Goal: Task Accomplishment & Management: Manage account settings

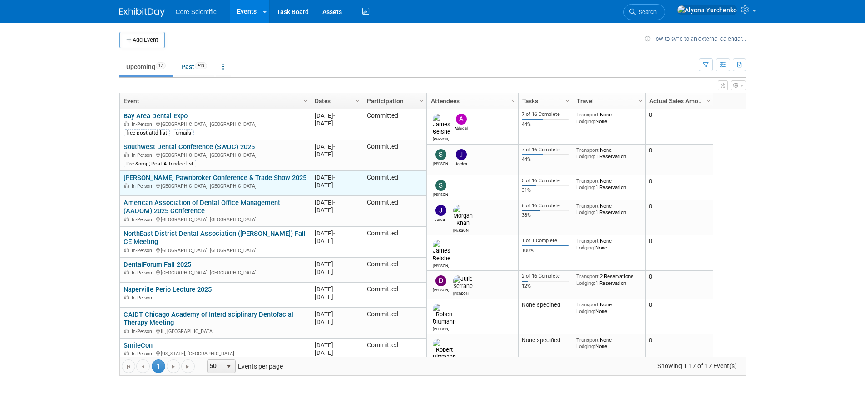
click at [265, 176] on link "[PERSON_NAME] Pawnbroker Conference & Trade Show 2025" at bounding box center [215, 178] width 183 height 8
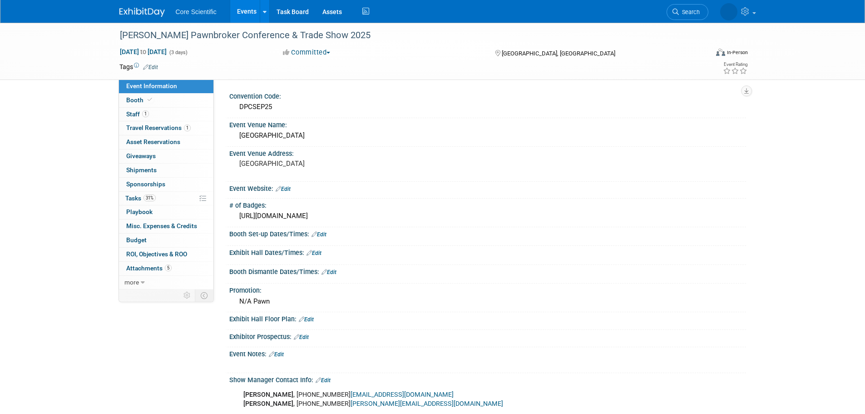
click at [131, 10] on img at bounding box center [141, 12] width 45 height 9
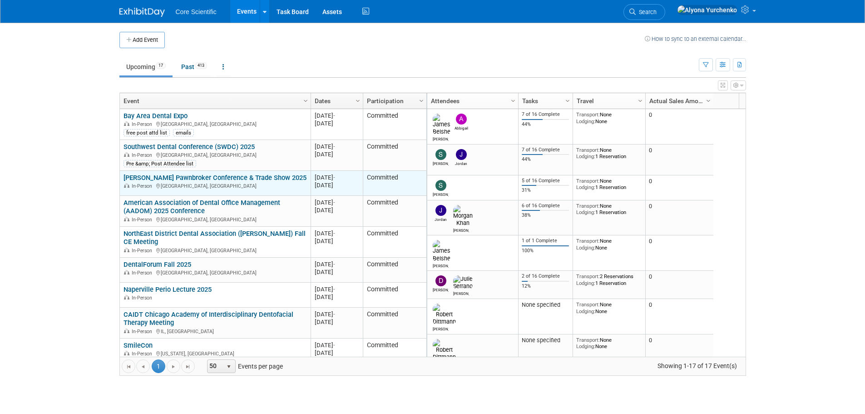
click at [158, 178] on link "[PERSON_NAME] Pawnbroker Conference & Trade Show 2025" at bounding box center [215, 178] width 183 height 8
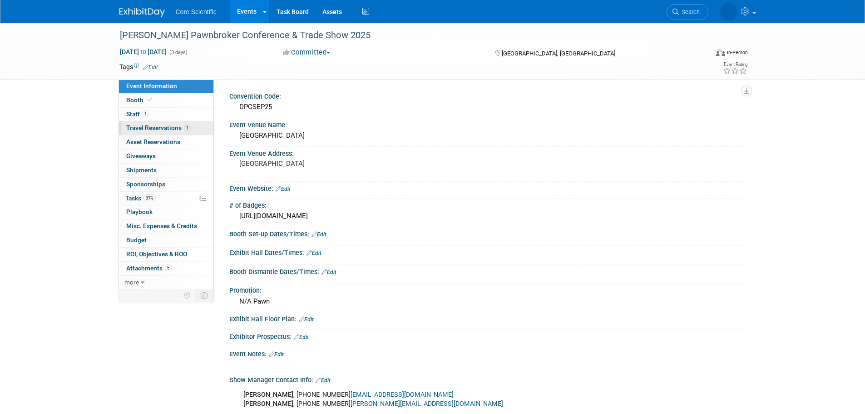
click at [193, 125] on link "1 Travel Reservations 1" at bounding box center [166, 128] width 94 height 14
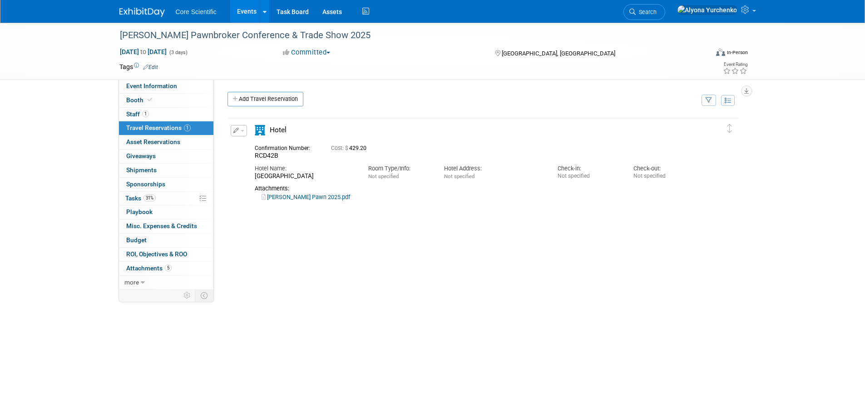
click at [301, 198] on link "Kim- Dixie Pawn 2025.pdf" at bounding box center [306, 196] width 89 height 7
click at [156, 87] on span "Event Information" at bounding box center [151, 85] width 51 height 7
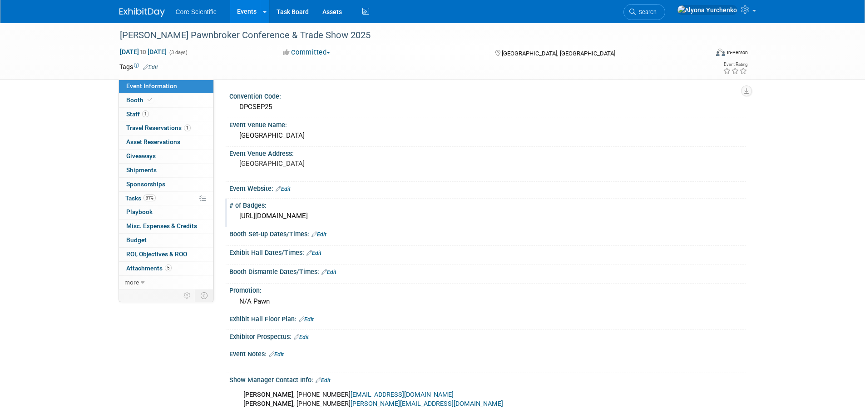
drag, startPoint x: 325, startPoint y: 217, endPoint x: 234, endPoint y: 216, distance: 90.4
click at [234, 216] on div "https://dixieconvention.com/" at bounding box center [487, 216] width 517 height 15
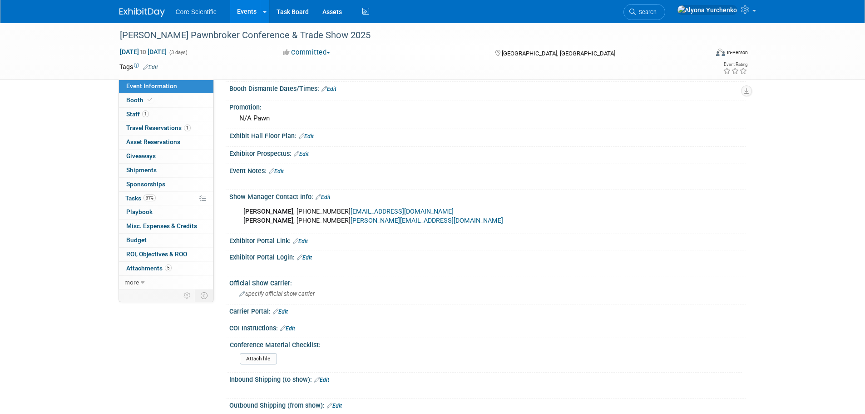
scroll to position [91, 0]
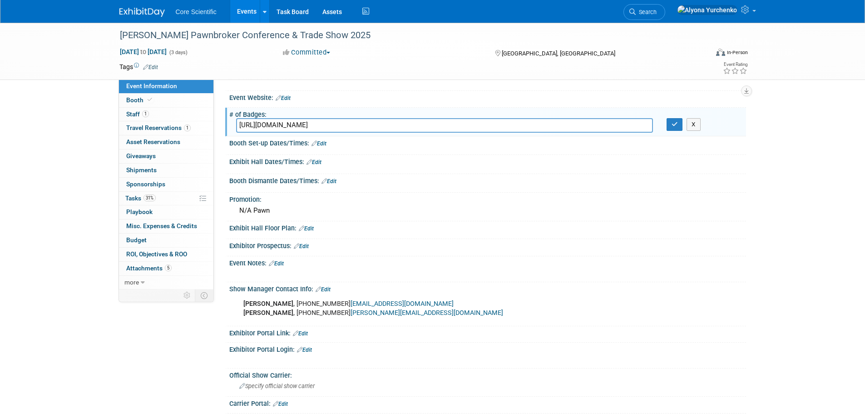
drag, startPoint x: 342, startPoint y: 123, endPoint x: 229, endPoint y: 126, distance: 112.7
click at [229, 126] on div "https://dixieconvention.com/" at bounding box center [444, 125] width 431 height 14
drag, startPoint x: 257, startPoint y: 245, endPoint x: 291, endPoint y: 247, distance: 34.1
click at [291, 247] on div "Exhibitor Prospectus: Edit" at bounding box center [487, 245] width 517 height 12
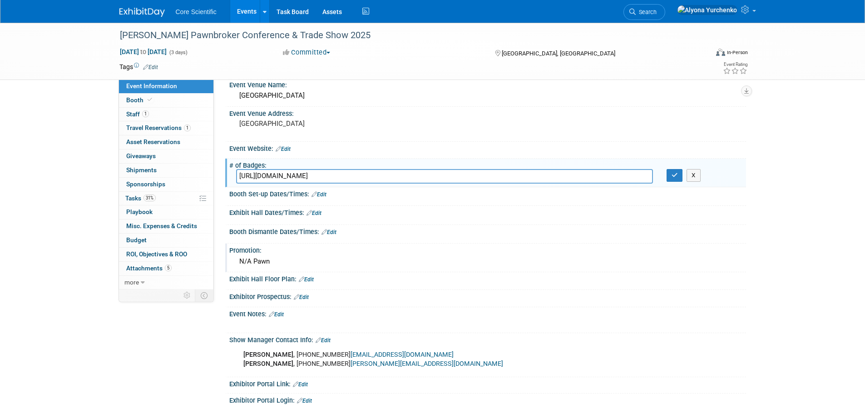
scroll to position [0, 0]
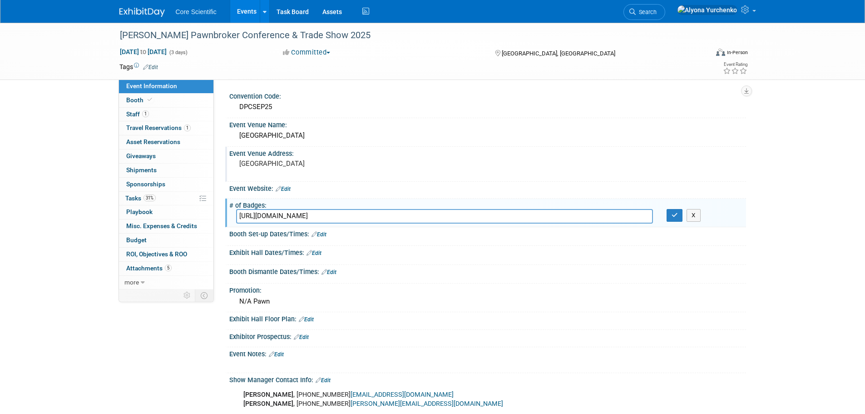
drag, startPoint x: 292, startPoint y: 171, endPoint x: 233, endPoint y: 173, distance: 58.6
click at [233, 173] on div "27200 Perdido Beah Resort Orange Beach, AL 36561" at bounding box center [336, 168] width 215 height 22
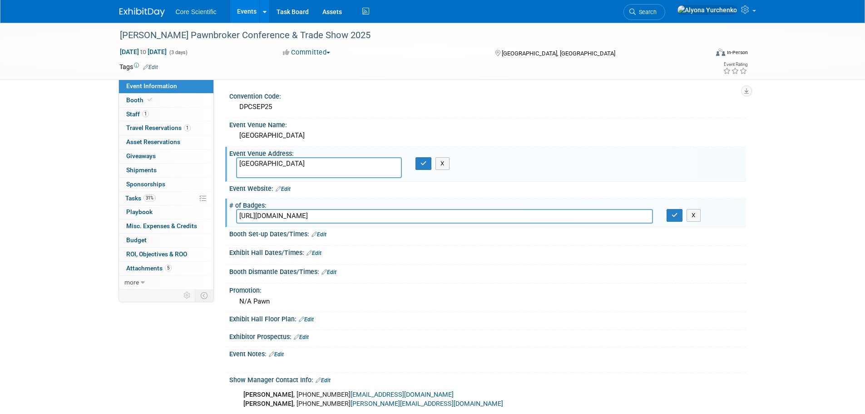
drag, startPoint x: 326, startPoint y: 173, endPoint x: 238, endPoint y: 156, distance: 89.8
click at [238, 156] on div "Event Venue Address: 27200 Perdido Beah Resort Orange Beach, AL 36561 27200 Per…" at bounding box center [485, 164] width 521 height 35
click at [445, 167] on button "X" at bounding box center [443, 163] width 14 height 13
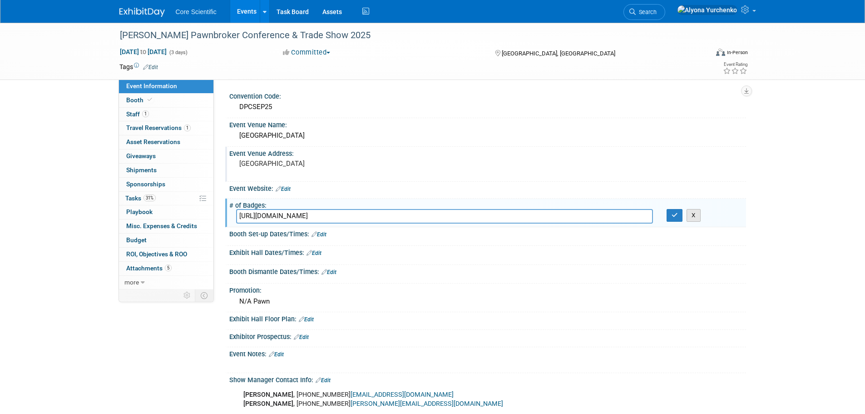
click at [692, 218] on button "X" at bounding box center [694, 215] width 14 height 13
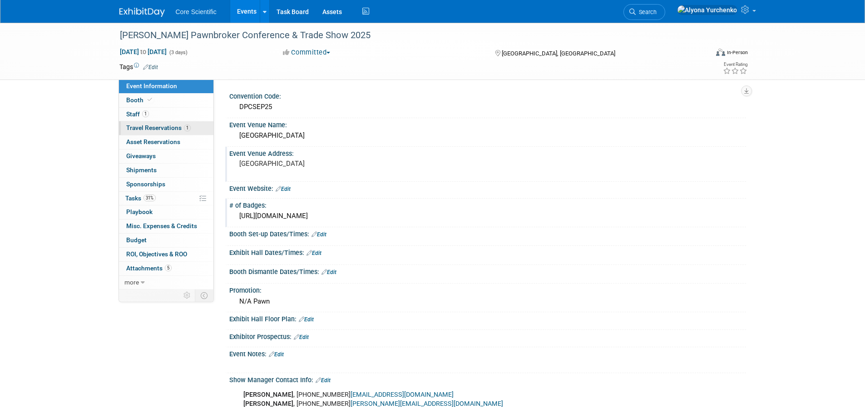
click at [185, 129] on span "1" at bounding box center [187, 127] width 7 height 7
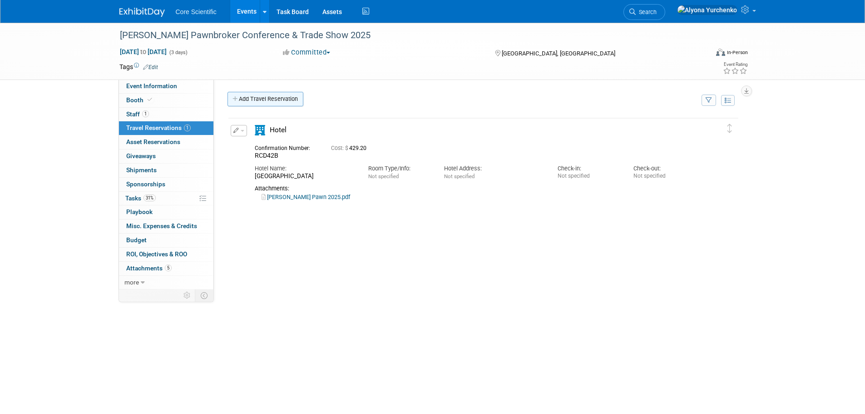
click at [288, 95] on link "Add Travel Reservation" at bounding box center [266, 99] width 76 height 15
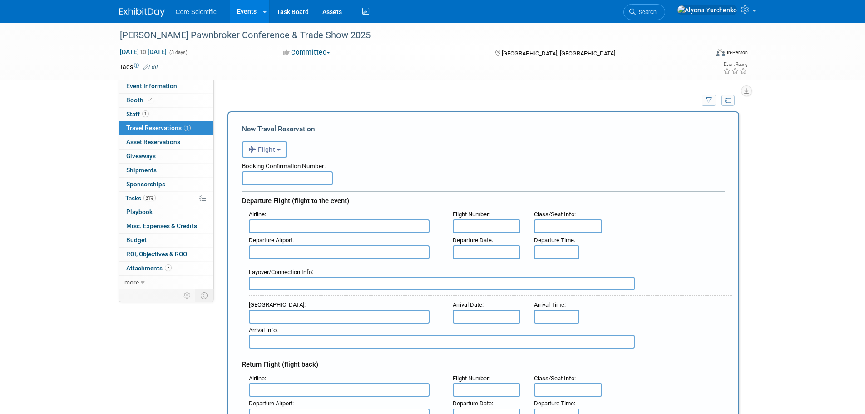
click at [271, 149] on span "Flight" at bounding box center [261, 149] width 27 height 7
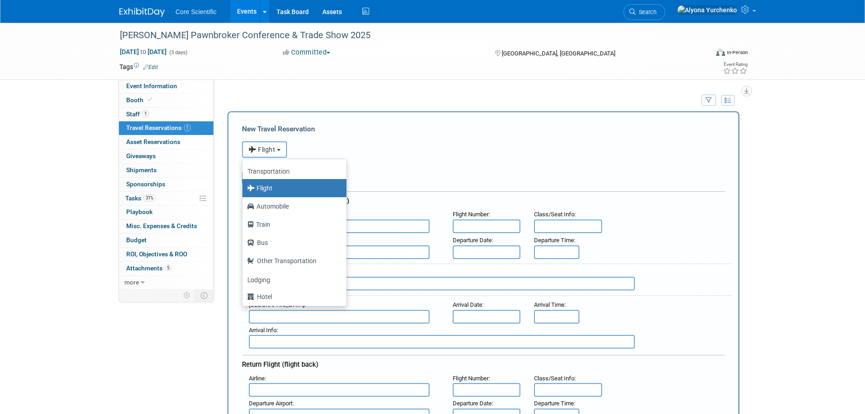
click at [281, 151] on b "button" at bounding box center [279, 150] width 4 height 2
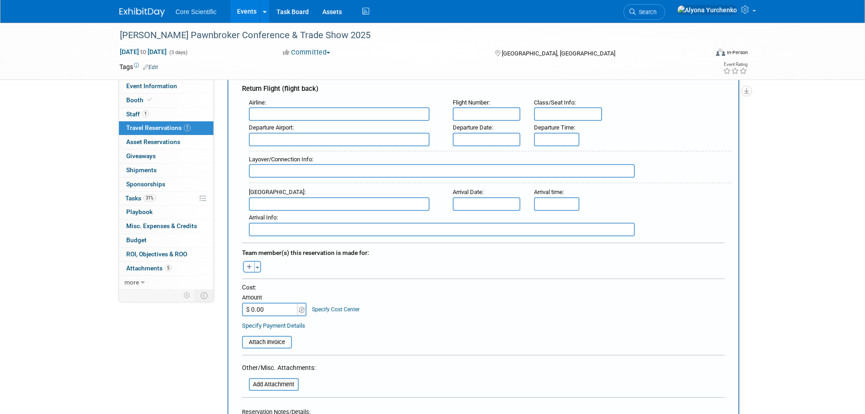
scroll to position [409, 0]
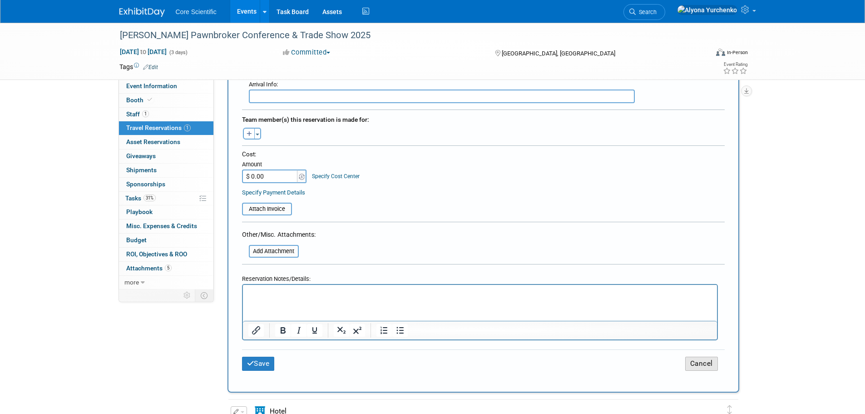
click at [700, 361] on button "Cancel" at bounding box center [701, 364] width 33 height 14
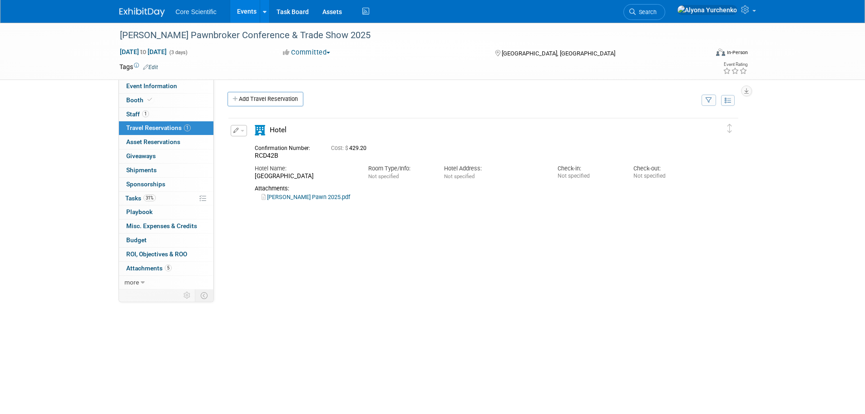
scroll to position [0, 0]
drag, startPoint x: 260, startPoint y: 157, endPoint x: 285, endPoint y: 153, distance: 25.8
click at [285, 153] on div "RCD42B" at bounding box center [286, 156] width 63 height 8
drag, startPoint x: 382, startPoint y: 149, endPoint x: 351, endPoint y: 149, distance: 31.4
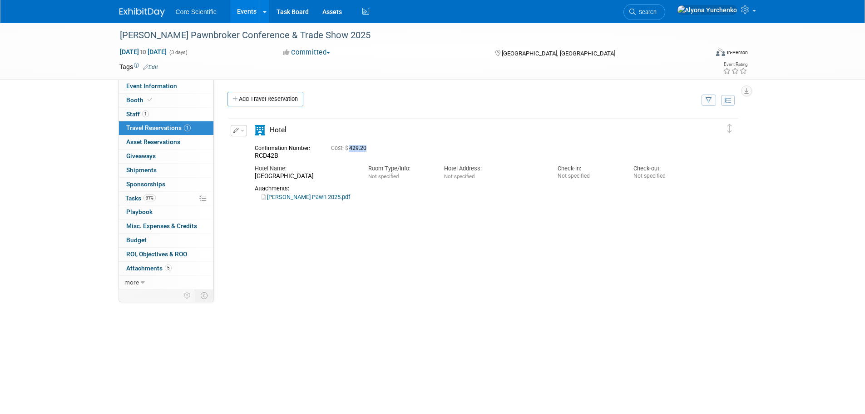
click at [351, 149] on div "Cost: $ 429.20" at bounding box center [494, 148] width 327 height 7
click at [186, 228] on span "Misc. Expenses & Credits 0" at bounding box center [161, 225] width 71 height 7
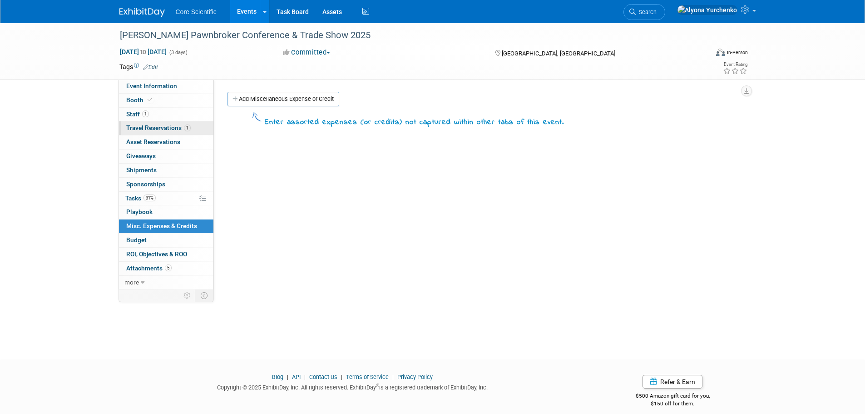
click at [155, 128] on span "Travel Reservations 1" at bounding box center [158, 127] width 64 height 7
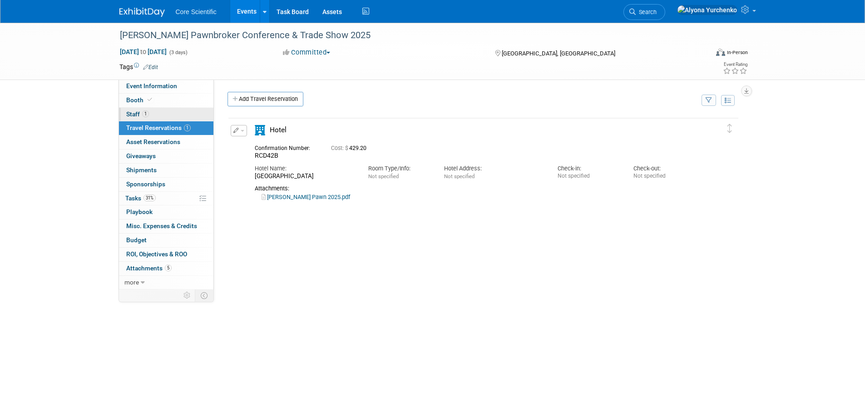
click at [173, 111] on link "1 Staff 1" at bounding box center [166, 115] width 94 height 14
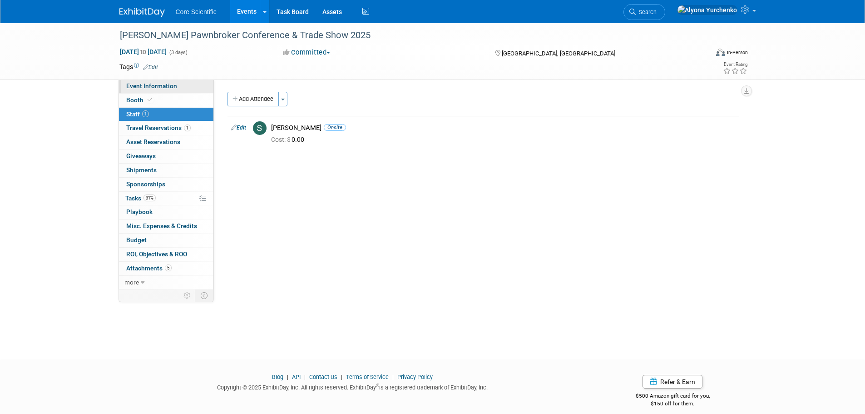
click at [163, 84] on span "Event Information" at bounding box center [151, 85] width 51 height 7
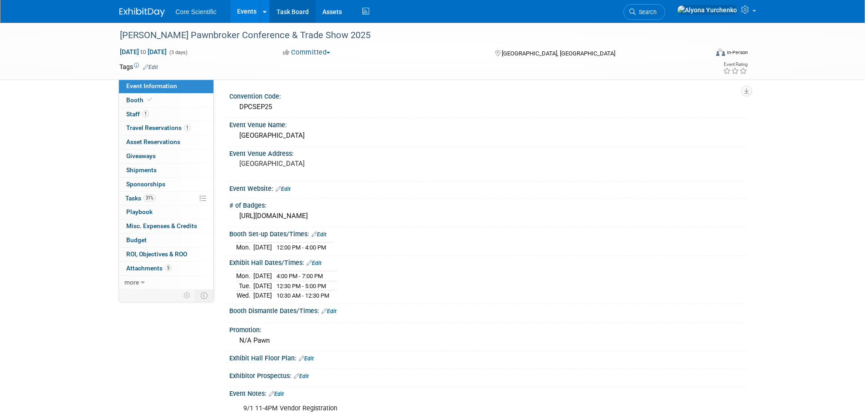
click at [290, 10] on link "Task Board" at bounding box center [293, 11] width 46 height 23
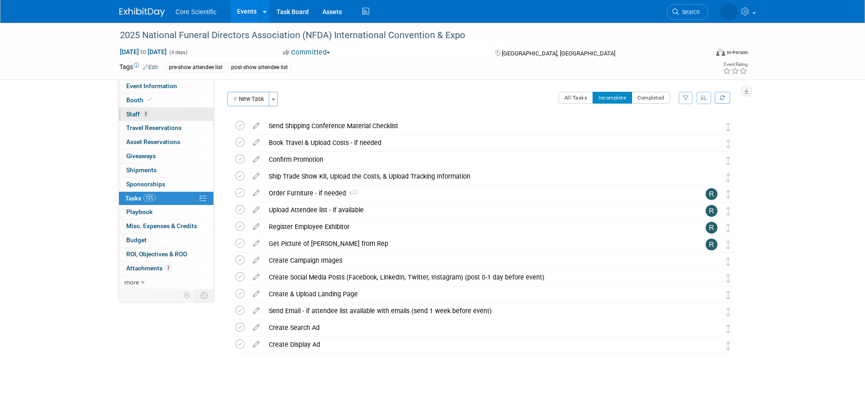
click at [174, 116] on link "3 Staff 3" at bounding box center [166, 115] width 94 height 14
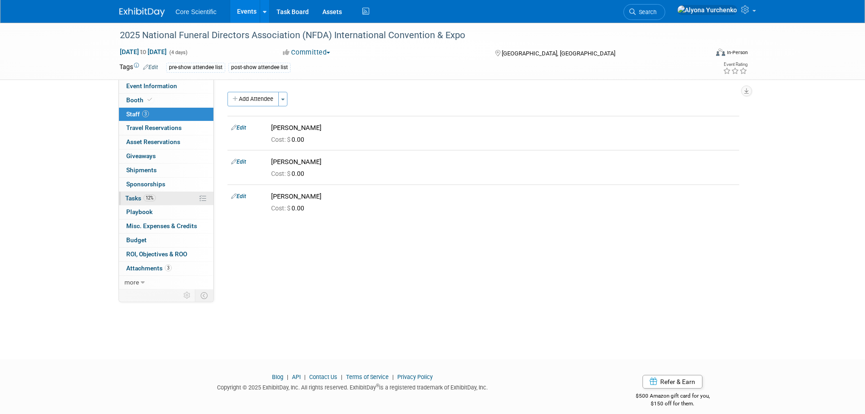
click at [163, 196] on link "12% Tasks 12%" at bounding box center [166, 199] width 94 height 14
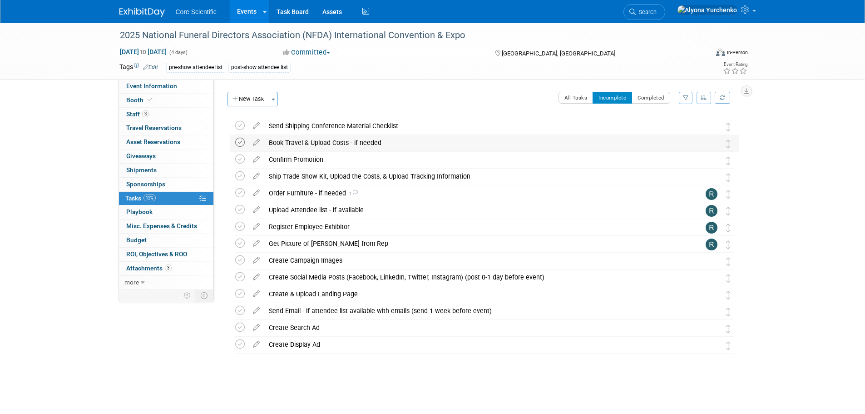
click at [241, 144] on icon at bounding box center [240, 143] width 10 height 10
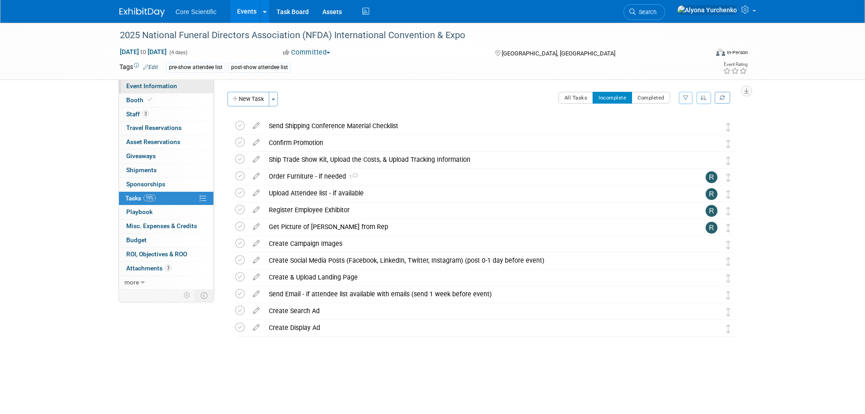
click at [135, 89] on span "Event Information" at bounding box center [151, 85] width 51 height 7
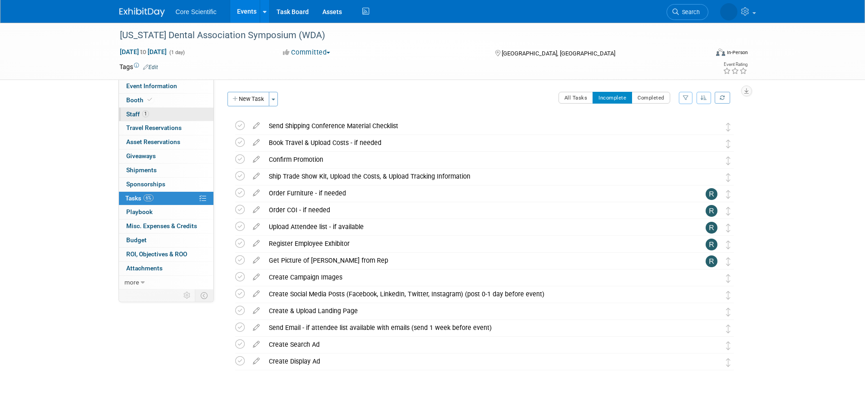
click at [174, 114] on link "1 Staff 1" at bounding box center [166, 115] width 94 height 14
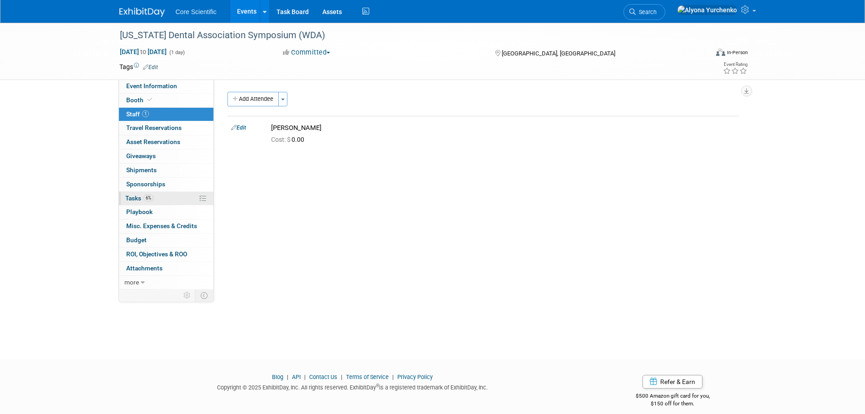
click at [171, 197] on link "6% Tasks 6%" at bounding box center [166, 199] width 94 height 14
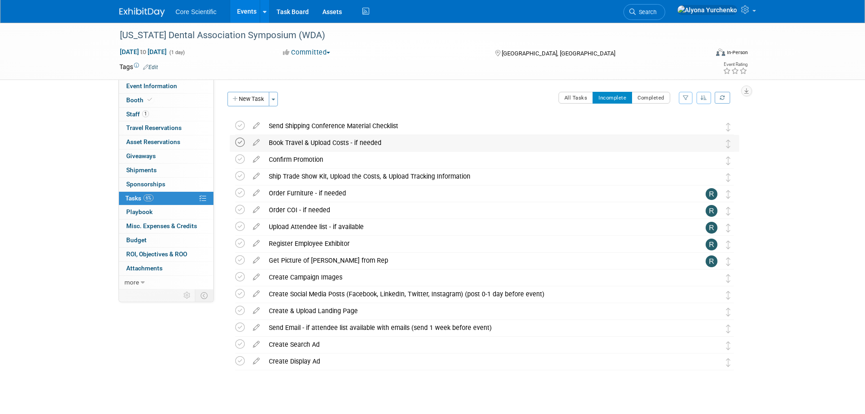
click at [238, 143] on icon at bounding box center [240, 143] width 10 height 10
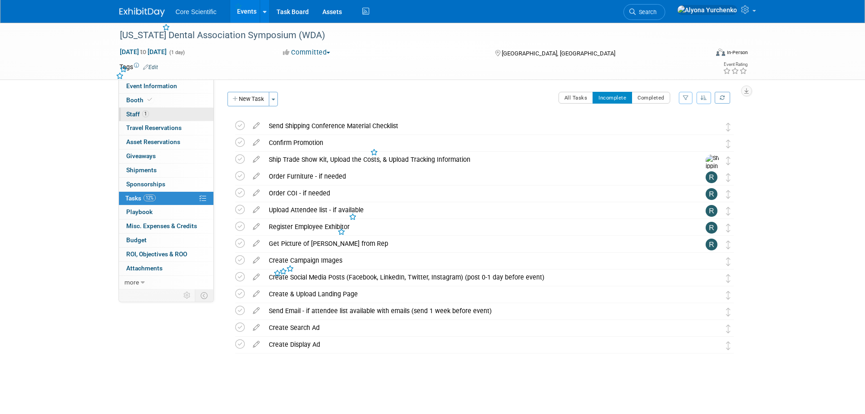
click at [154, 116] on link "1 Staff 1" at bounding box center [166, 115] width 94 height 14
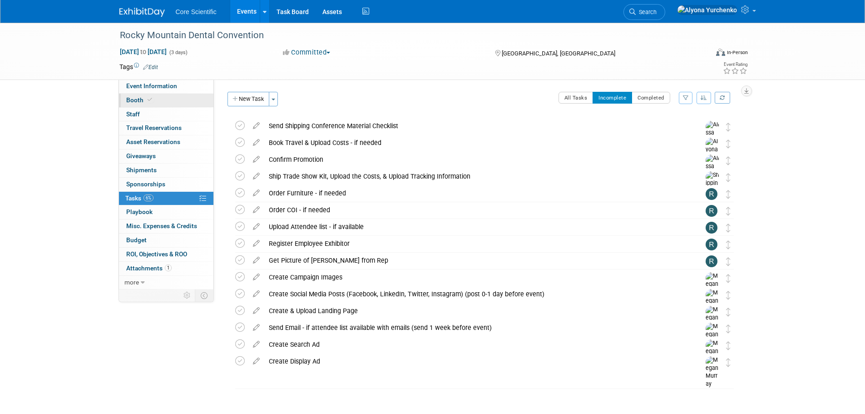
click at [160, 103] on link "Booth" at bounding box center [166, 101] width 94 height 14
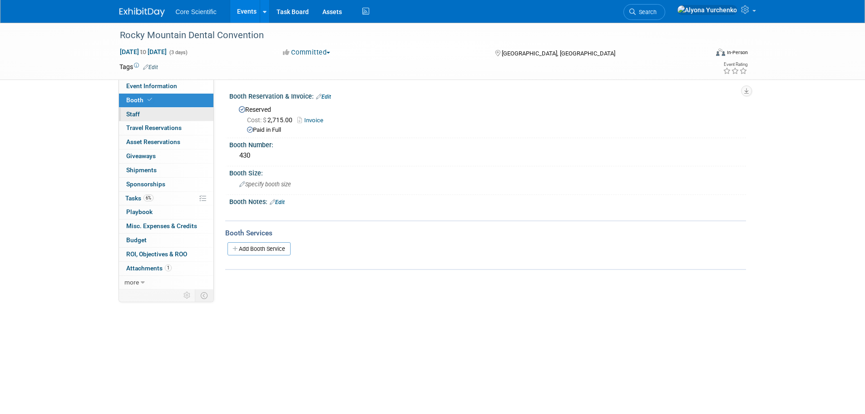
click at [160, 109] on link "0 Staff 0" at bounding box center [166, 115] width 94 height 14
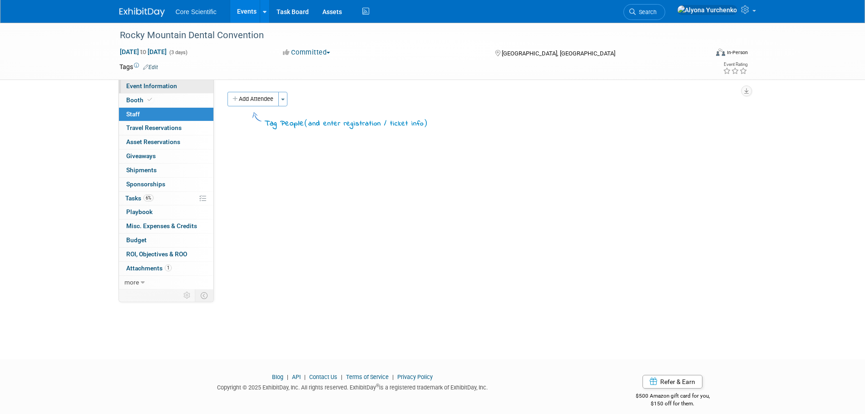
click at [168, 86] on span "Event Information" at bounding box center [151, 85] width 51 height 7
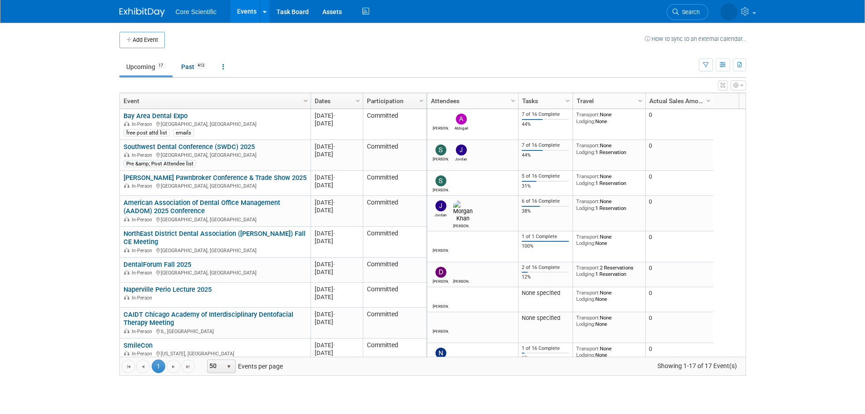
click at [150, 14] on img at bounding box center [141, 12] width 45 height 9
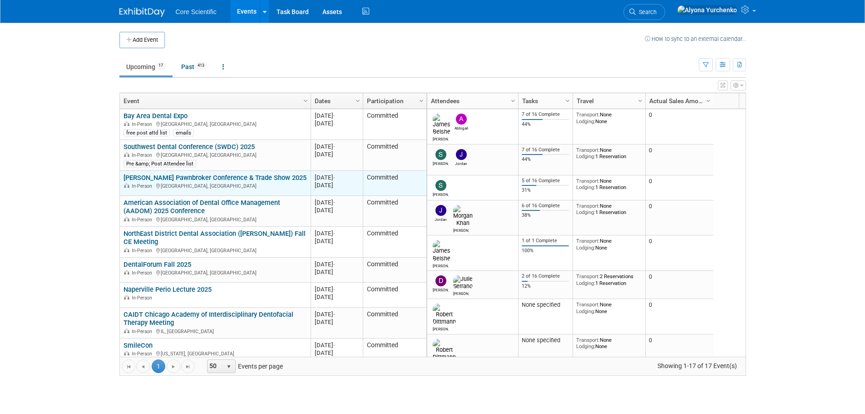
click at [241, 174] on link "[PERSON_NAME] Pawnbroker Conference & Trade Show 2025" at bounding box center [215, 178] width 183 height 8
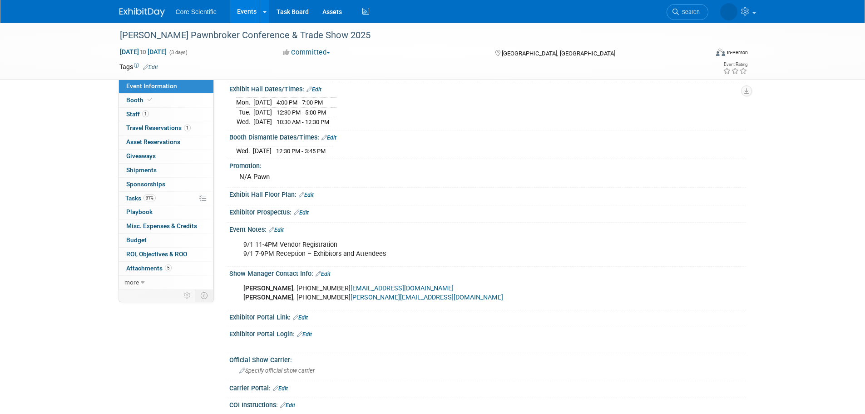
scroll to position [182, 0]
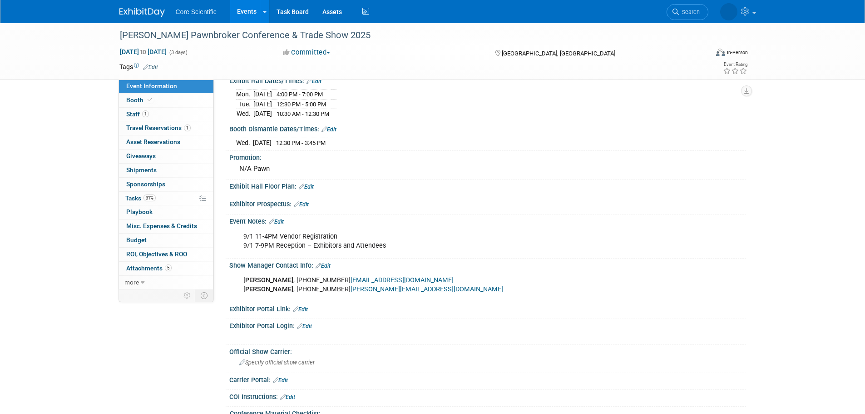
click at [302, 201] on link "Edit" at bounding box center [301, 204] width 15 height 6
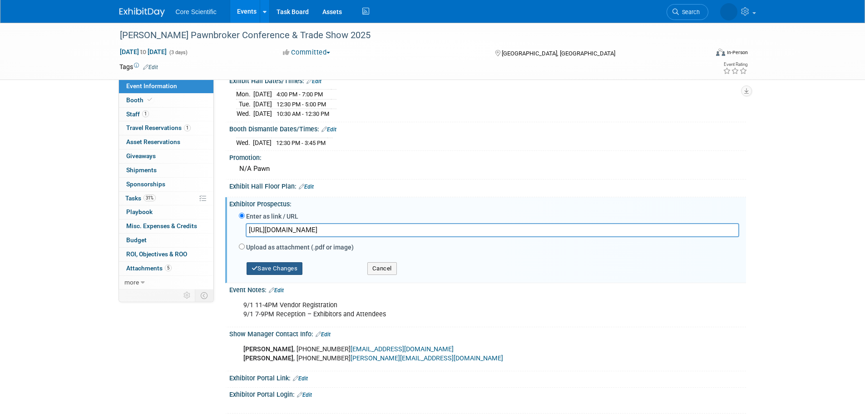
type input "[URL][DOMAIN_NAME]"
click at [279, 264] on button "Save Changes" at bounding box center [275, 268] width 56 height 13
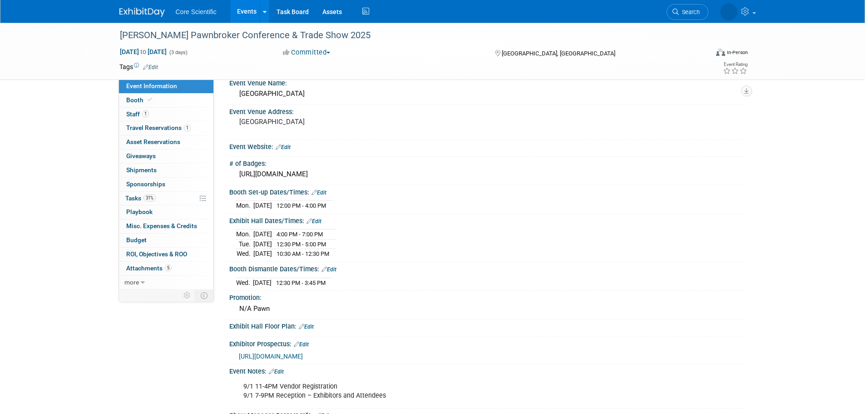
scroll to position [0, 0]
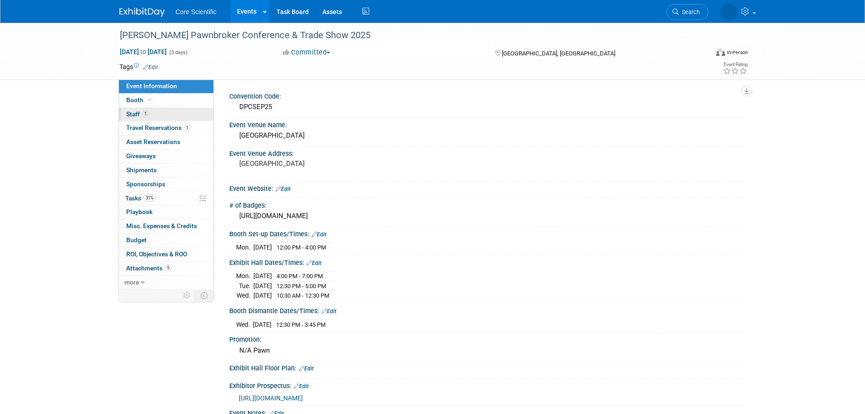
click at [139, 112] on span "Staff 1" at bounding box center [137, 113] width 23 height 7
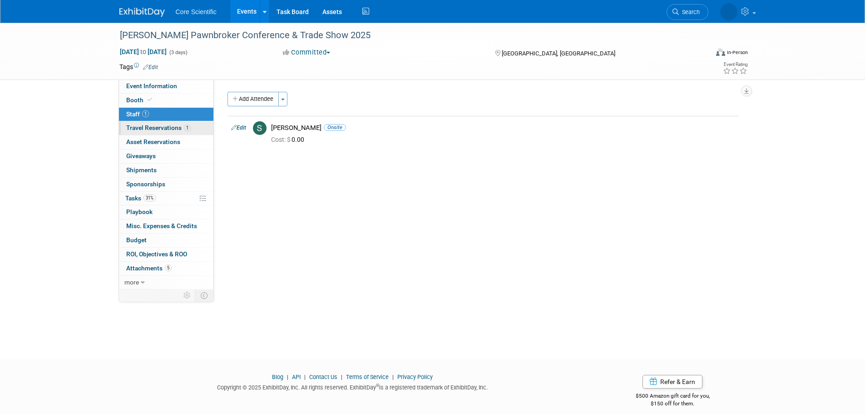
click at [173, 125] on span "Travel Reservations 1" at bounding box center [158, 127] width 64 height 7
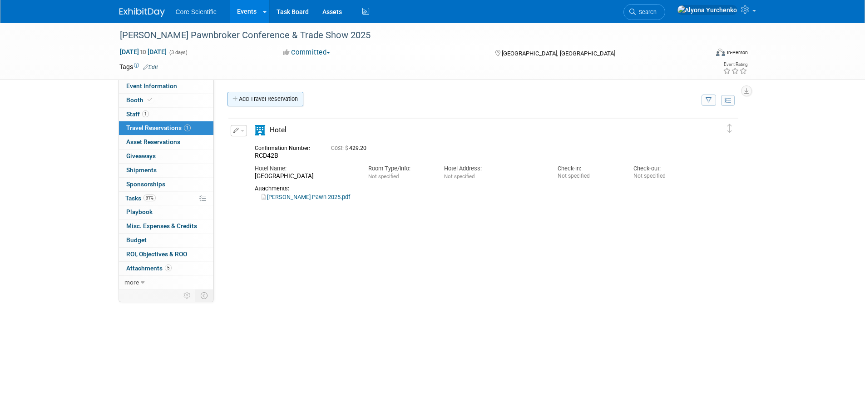
click at [287, 101] on link "Add Travel Reservation" at bounding box center [266, 99] width 76 height 15
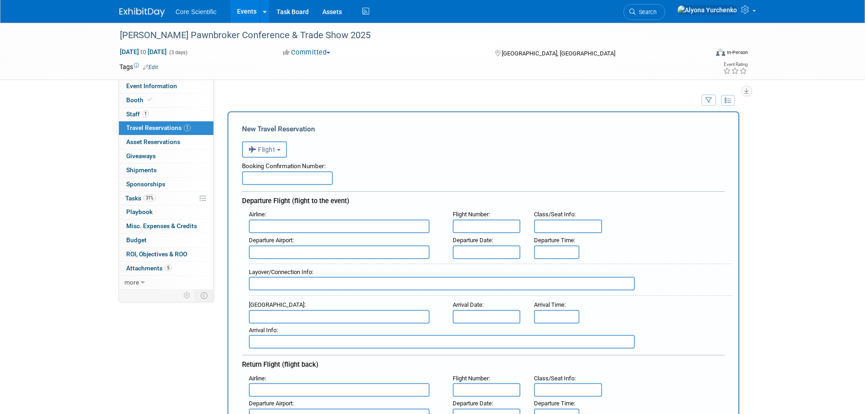
click at [273, 150] on span "Flight" at bounding box center [261, 149] width 27 height 7
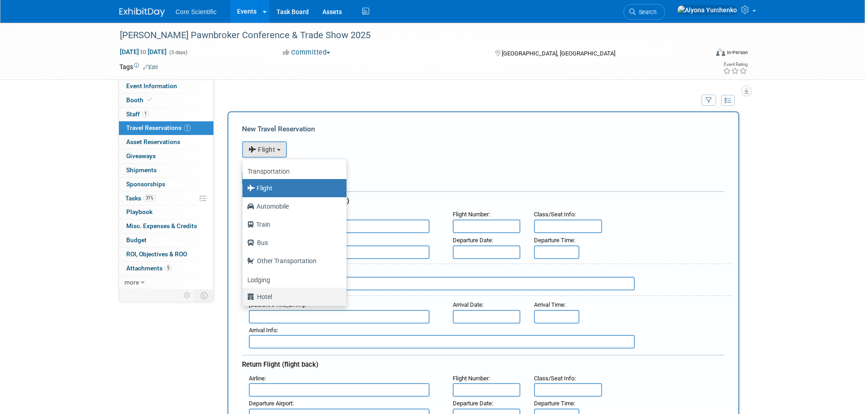
click at [262, 299] on label "Hotel" at bounding box center [292, 296] width 90 height 15
click at [244, 298] on input "Hotel" at bounding box center [241, 296] width 6 height 6
select select "6"
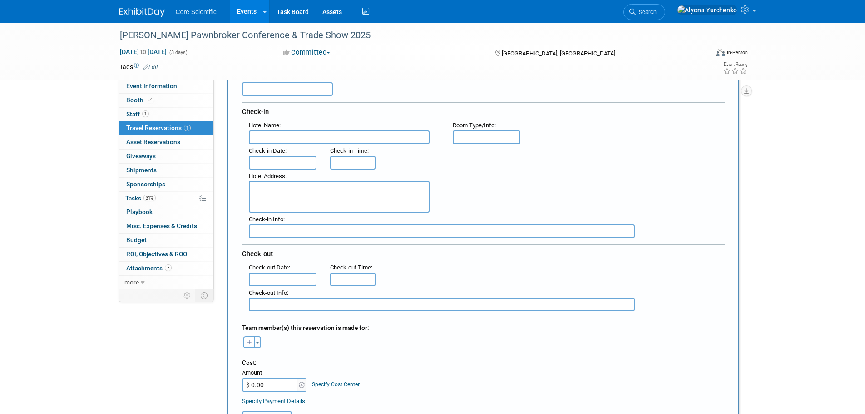
scroll to position [273, 0]
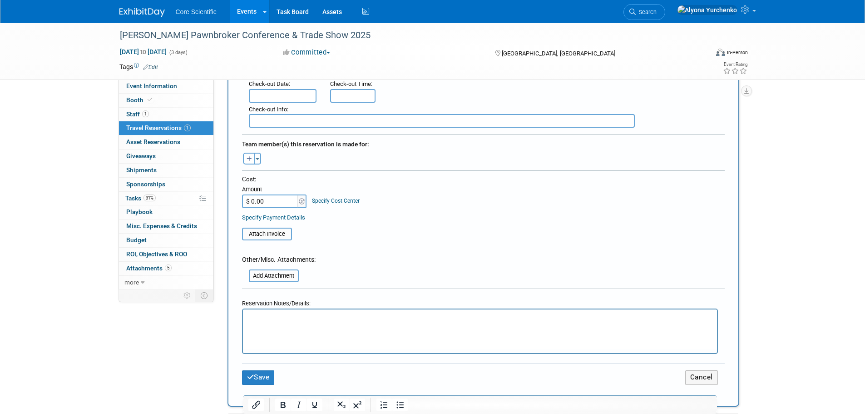
click at [316, 306] on div "Reservation Notes/Details:" at bounding box center [480, 301] width 476 height 13
click at [290, 272] on input "file" at bounding box center [244, 275] width 108 height 11
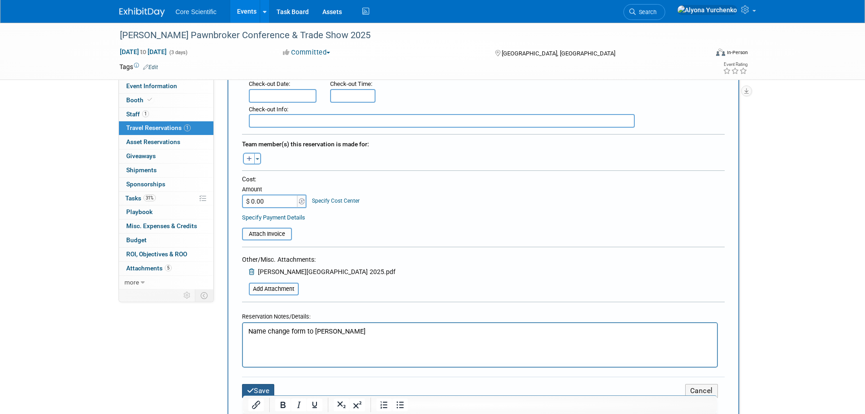
click at [272, 391] on button "Save" at bounding box center [258, 391] width 33 height 14
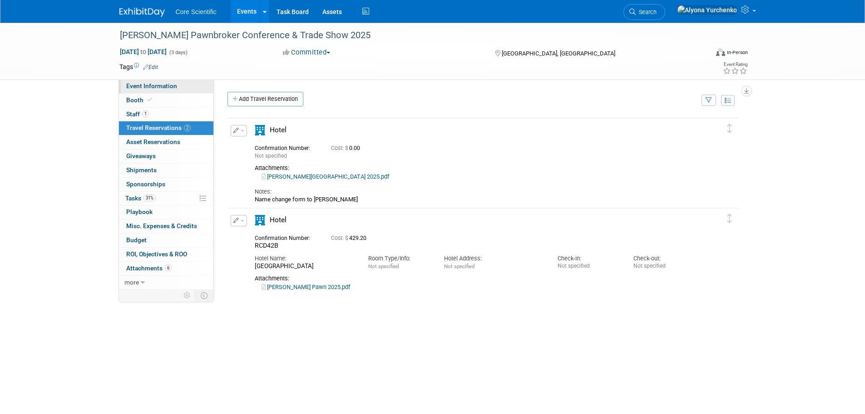
click at [152, 89] on link "Event Information" at bounding box center [166, 86] width 94 height 14
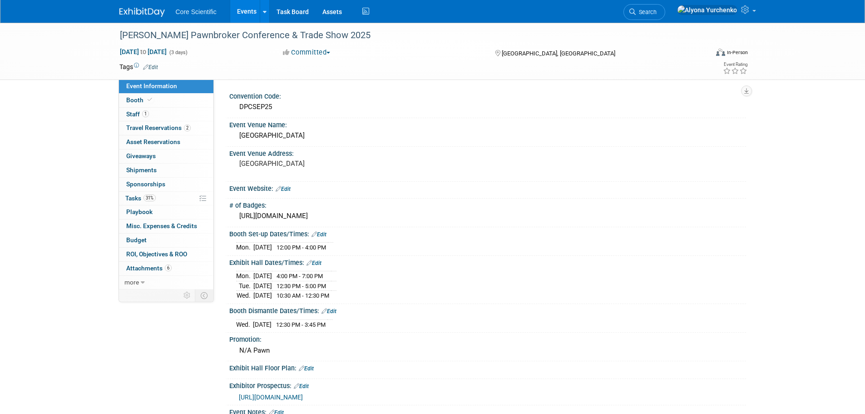
drag, startPoint x: 277, startPoint y: 276, endPoint x: 354, endPoint y: 278, distance: 76.8
click at [354, 278] on div "[DATE] 4:00 PM - 7:00 PM [DATE] 12:30 PM - 5:00 PM Wed." at bounding box center [487, 284] width 503 height 32
click at [362, 297] on div "[DATE] 4:00 PM - 7:00 PM [DATE] 12:30 PM - 5:00 PM Wed." at bounding box center [487, 284] width 503 height 32
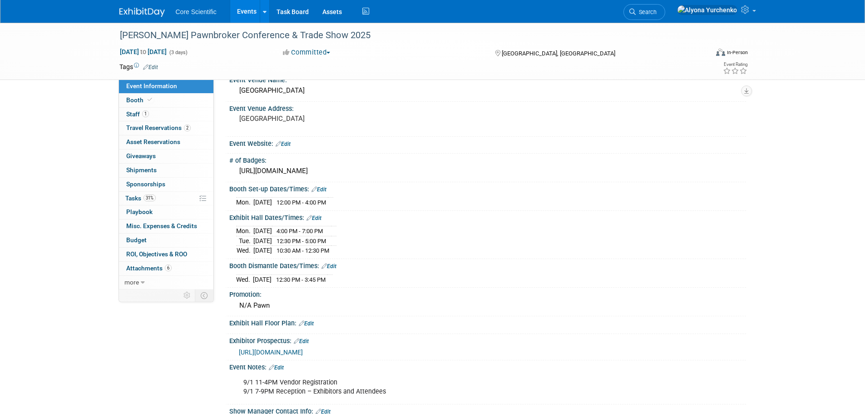
scroll to position [45, 0]
click at [184, 129] on span "2" at bounding box center [187, 127] width 7 height 7
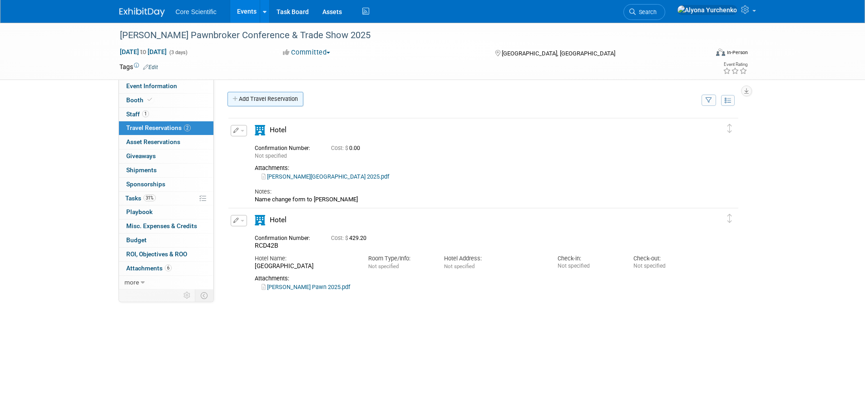
scroll to position [0, 0]
click at [242, 100] on link "Add Travel Reservation" at bounding box center [266, 99] width 76 height 15
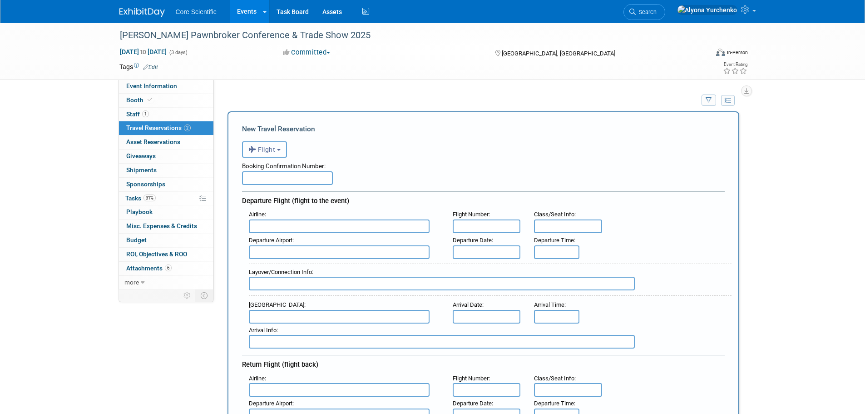
click at [265, 142] on button "Flight" at bounding box center [264, 149] width 45 height 16
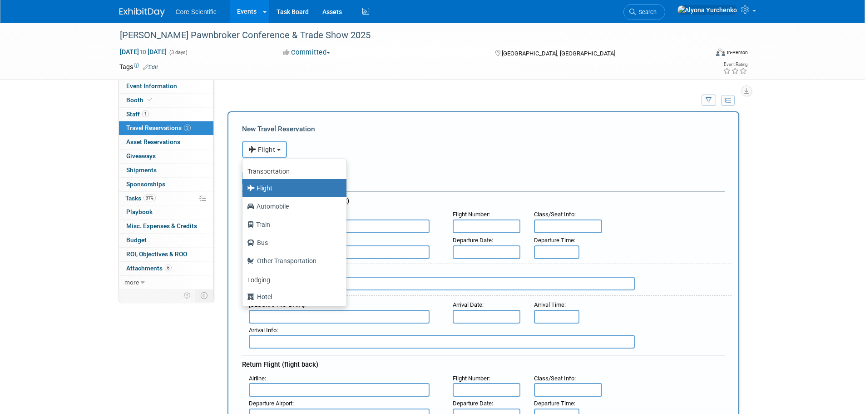
drag, startPoint x: 267, startPoint y: 141, endPoint x: 283, endPoint y: 142, distance: 15.9
click at [267, 141] on div "<i class="fas fa-plane" style="padding: 6px 4px 6px 1px;"></i> Flight <i class=…" at bounding box center [483, 148] width 483 height 19
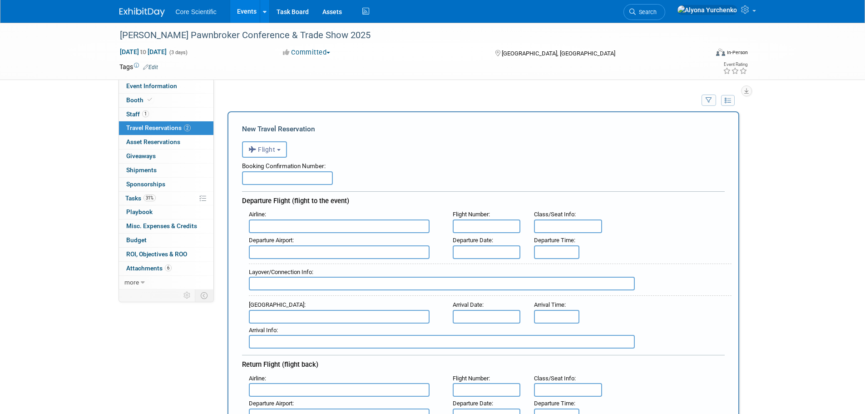
click at [284, 174] on input "text" at bounding box center [287, 178] width 91 height 14
paste input "OEEVOH"
type input "OEEVOH"
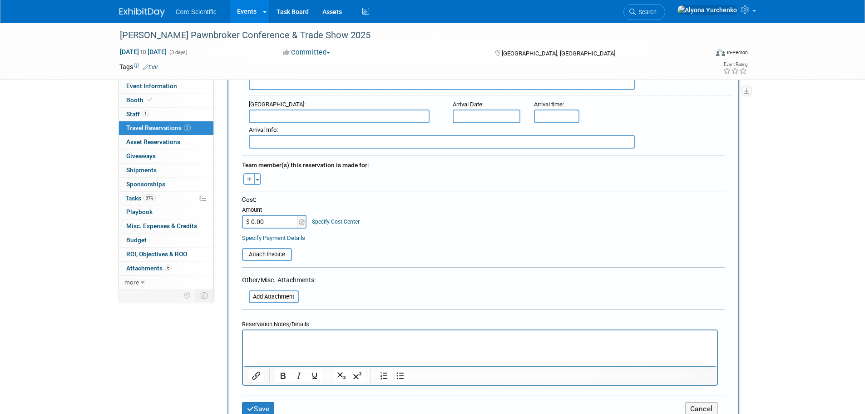
scroll to position [409, 0]
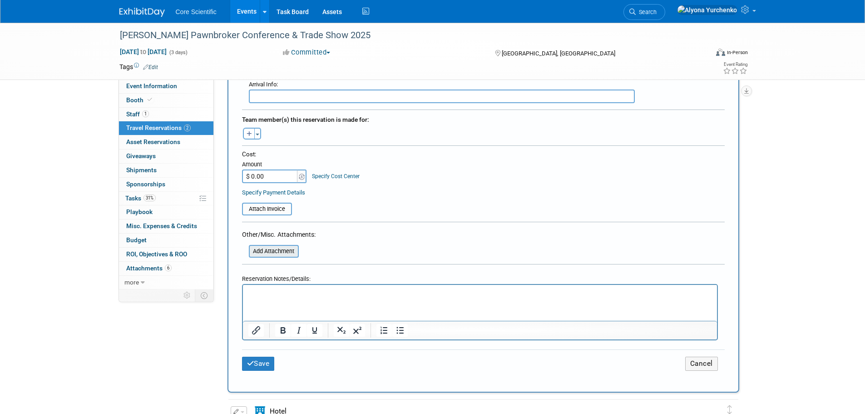
click at [283, 253] on input "file" at bounding box center [244, 251] width 108 height 11
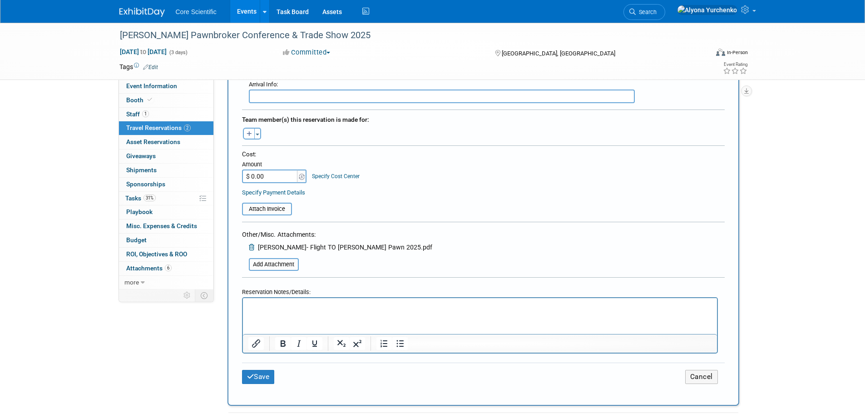
click at [271, 176] on input "$ 0.00" at bounding box center [270, 176] width 57 height 14
click at [283, 173] on input "$ 0.00" at bounding box center [270, 176] width 57 height 14
click at [282, 176] on input "$ 0.00" at bounding box center [270, 176] width 57 height 14
type input "$ 286.48"
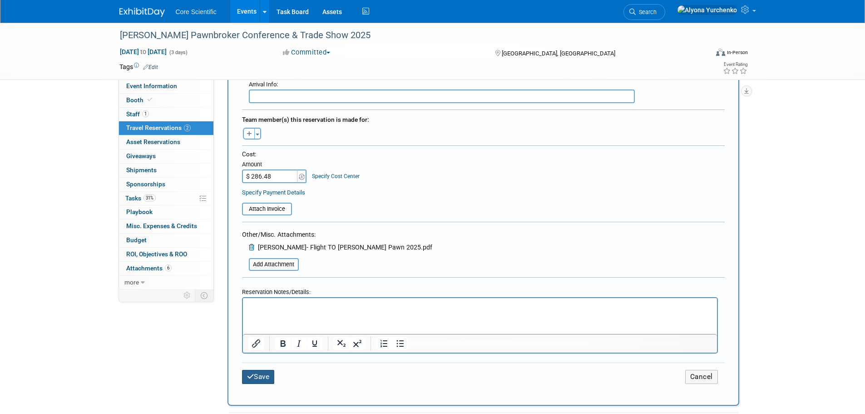
click at [263, 372] on button "Save" at bounding box center [258, 377] width 33 height 14
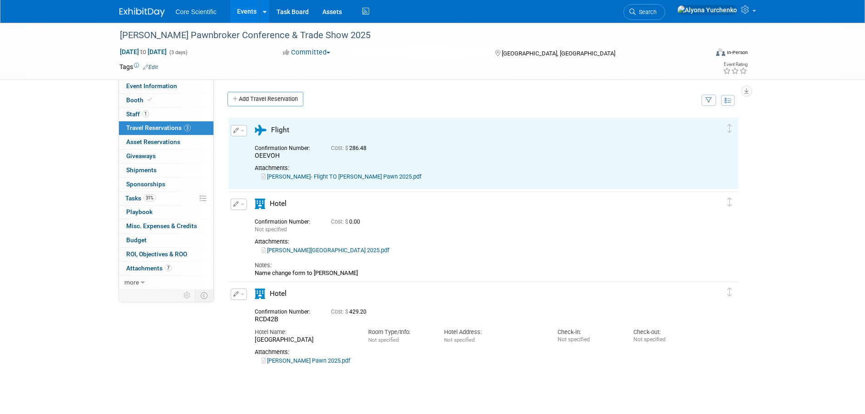
scroll to position [0, 0]
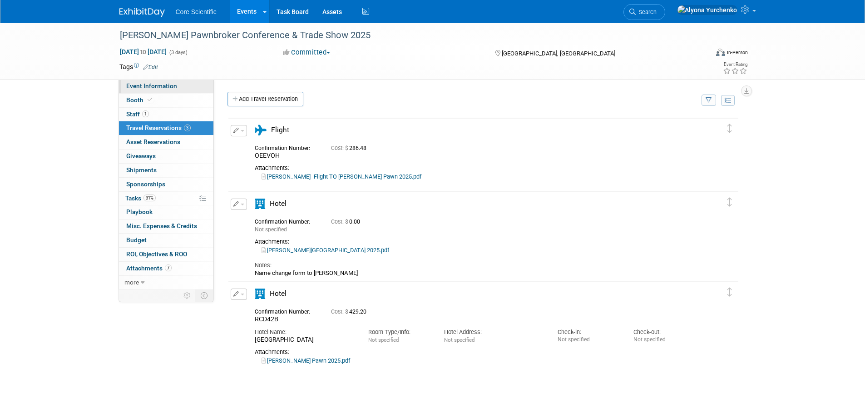
click at [145, 87] on span "Event Information" at bounding box center [151, 85] width 51 height 7
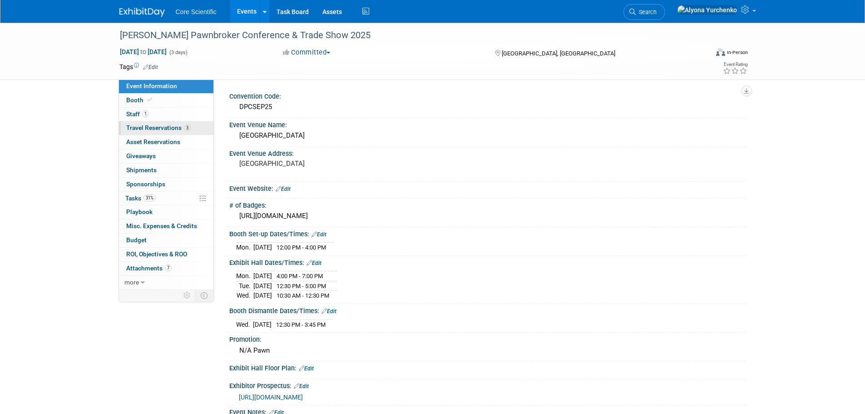
click at [174, 130] on span "Travel Reservations 3" at bounding box center [158, 127] width 64 height 7
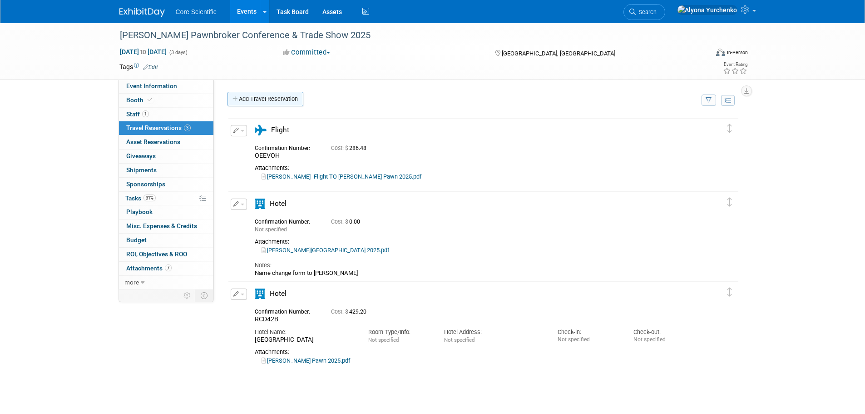
click at [283, 100] on link "Add Travel Reservation" at bounding box center [266, 99] width 76 height 15
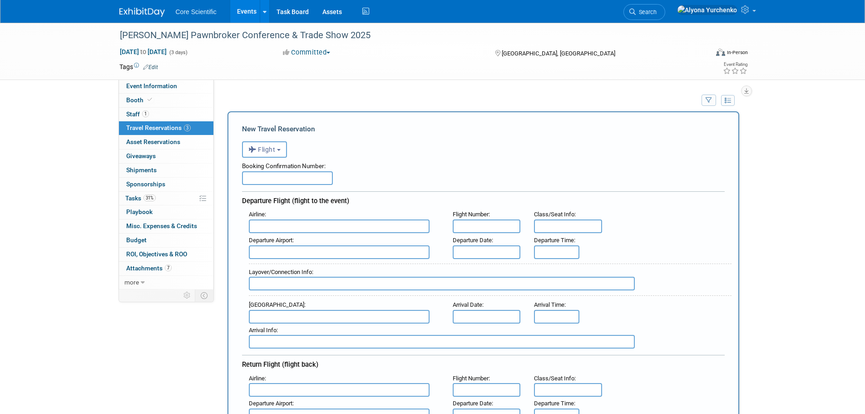
click at [289, 179] on input "text" at bounding box center [287, 178] width 91 height 14
paste input "UMLNQM"
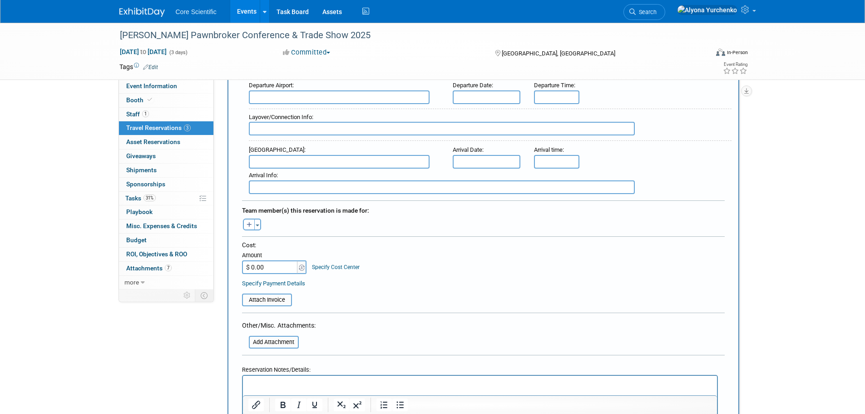
scroll to position [409, 0]
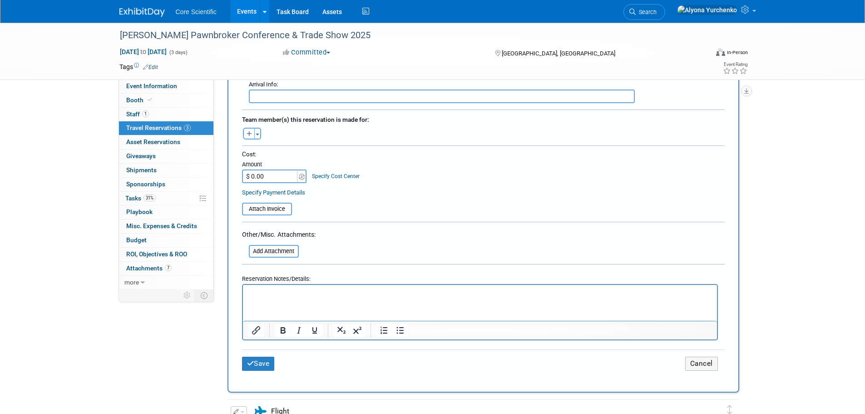
type input "UMLNQM"
click at [274, 174] on input "$ 0.00" at bounding box center [270, 176] width 57 height 14
type input "$ 242.48"
click at [282, 253] on input "file" at bounding box center [244, 251] width 108 height 11
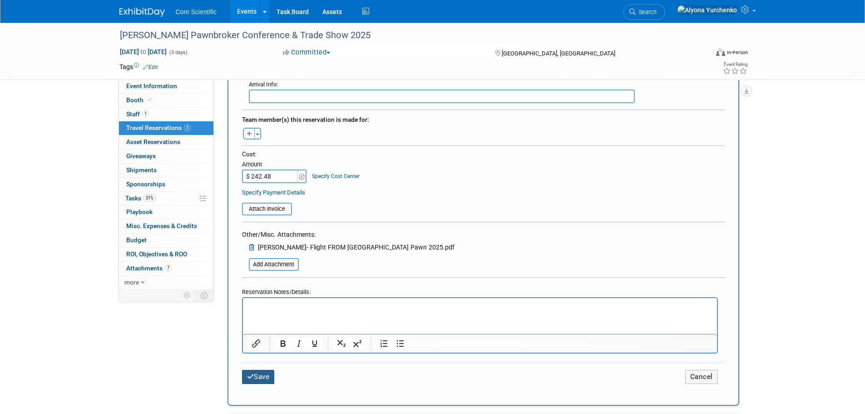
click at [263, 377] on button "Save" at bounding box center [258, 377] width 33 height 14
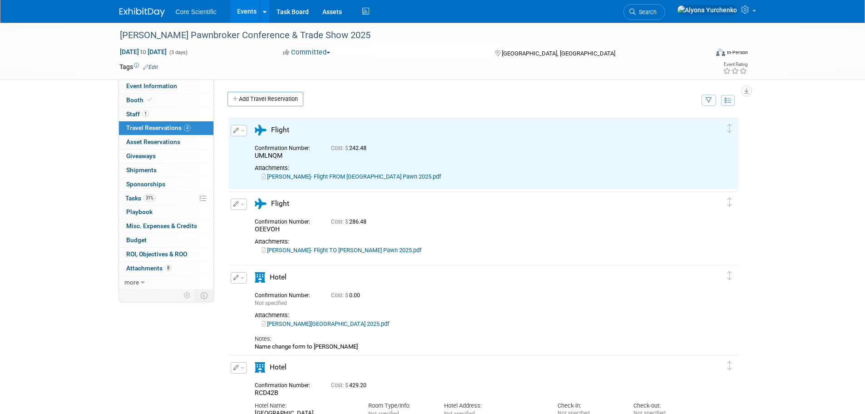
scroll to position [0, 0]
